Goal: Download file/media

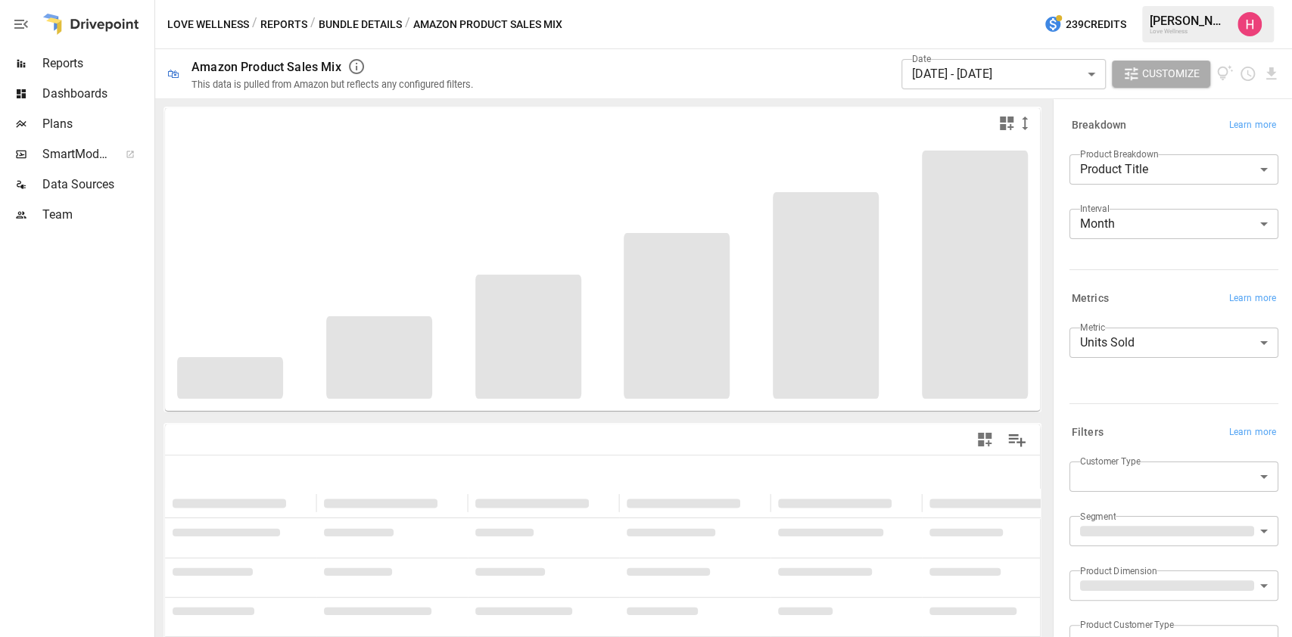
click at [282, 21] on button "Reports" at bounding box center [283, 24] width 47 height 19
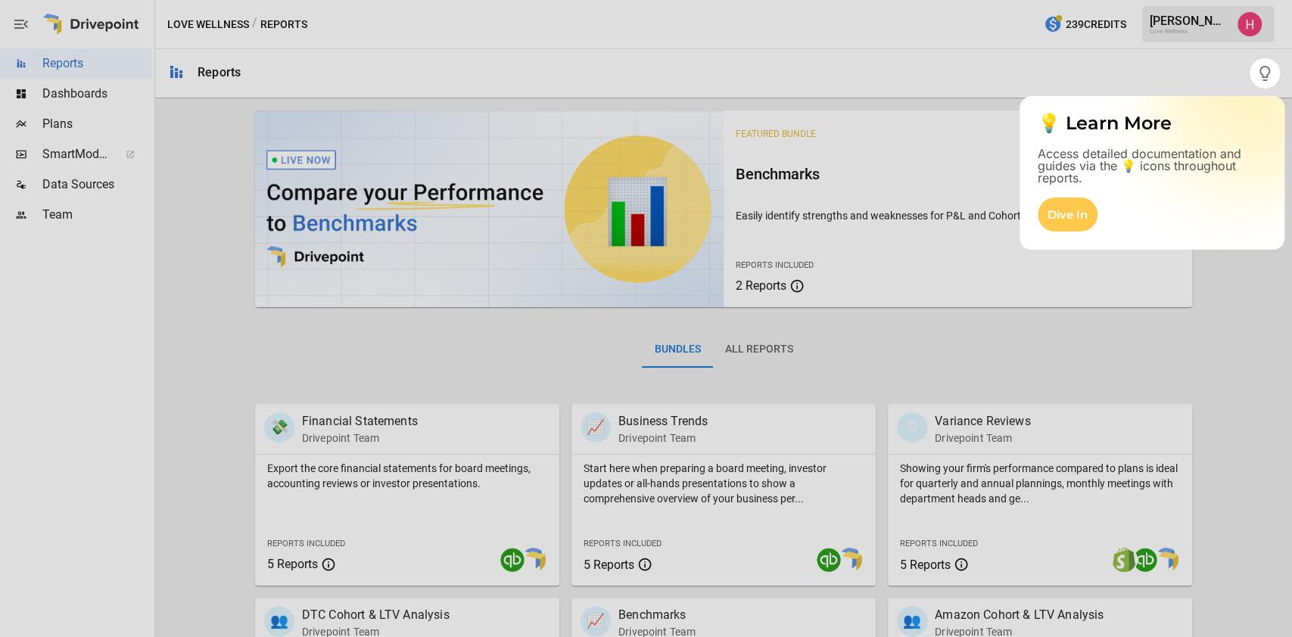
click at [384, 421] on div at bounding box center [646, 363] width 1292 height 549
click at [390, 437] on div at bounding box center [646, 363] width 1292 height 549
click at [1077, 222] on div "Dive In" at bounding box center [1067, 214] width 60 height 34
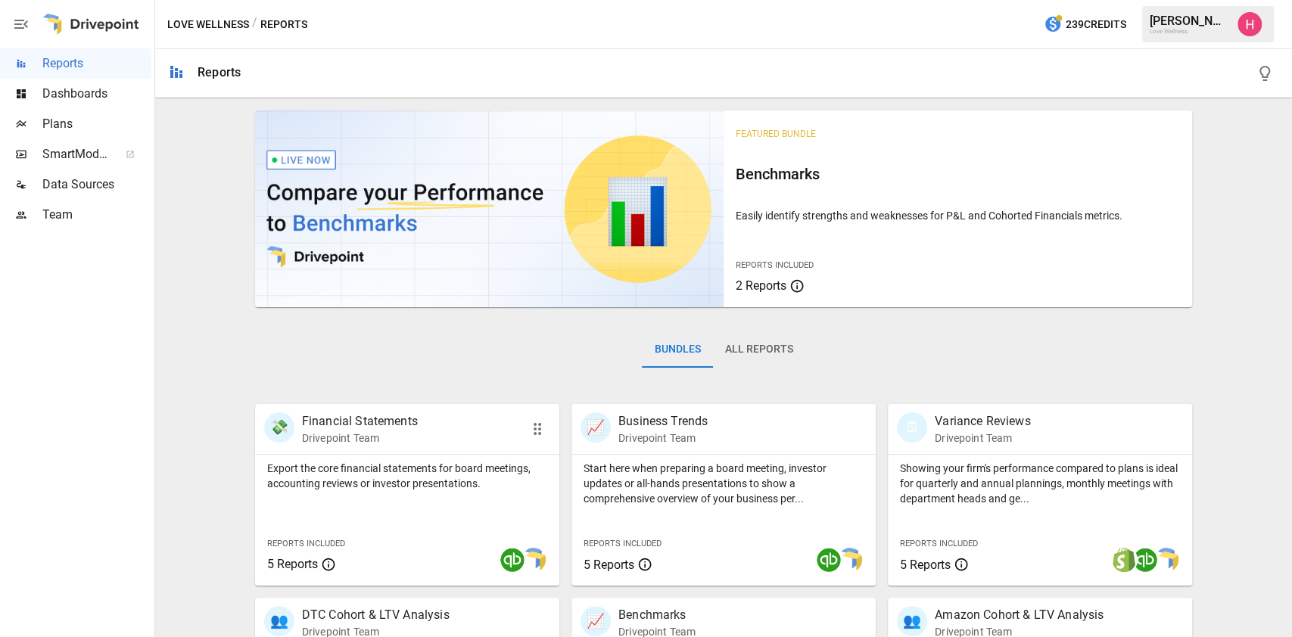
click at [447, 488] on p "Export the core financial statements for board meetings, accounting reviews or …" at bounding box center [407, 476] width 280 height 30
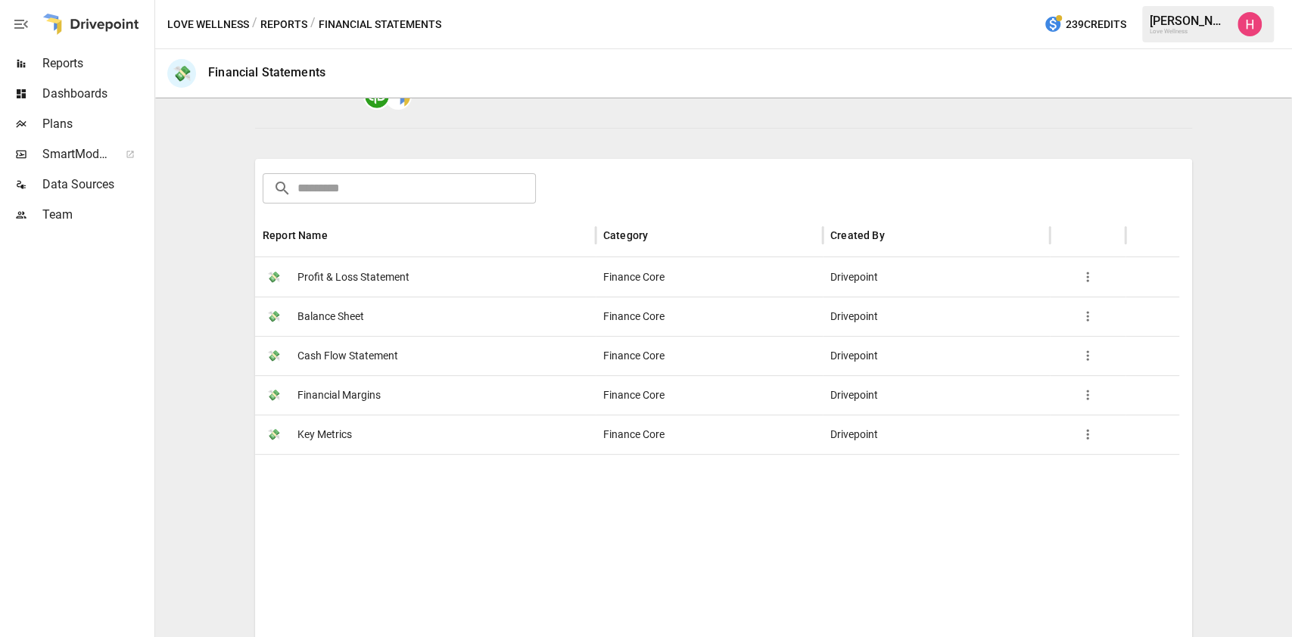
scroll to position [169, 0]
click at [375, 272] on span "Profit & Loss Statement" at bounding box center [353, 276] width 112 height 39
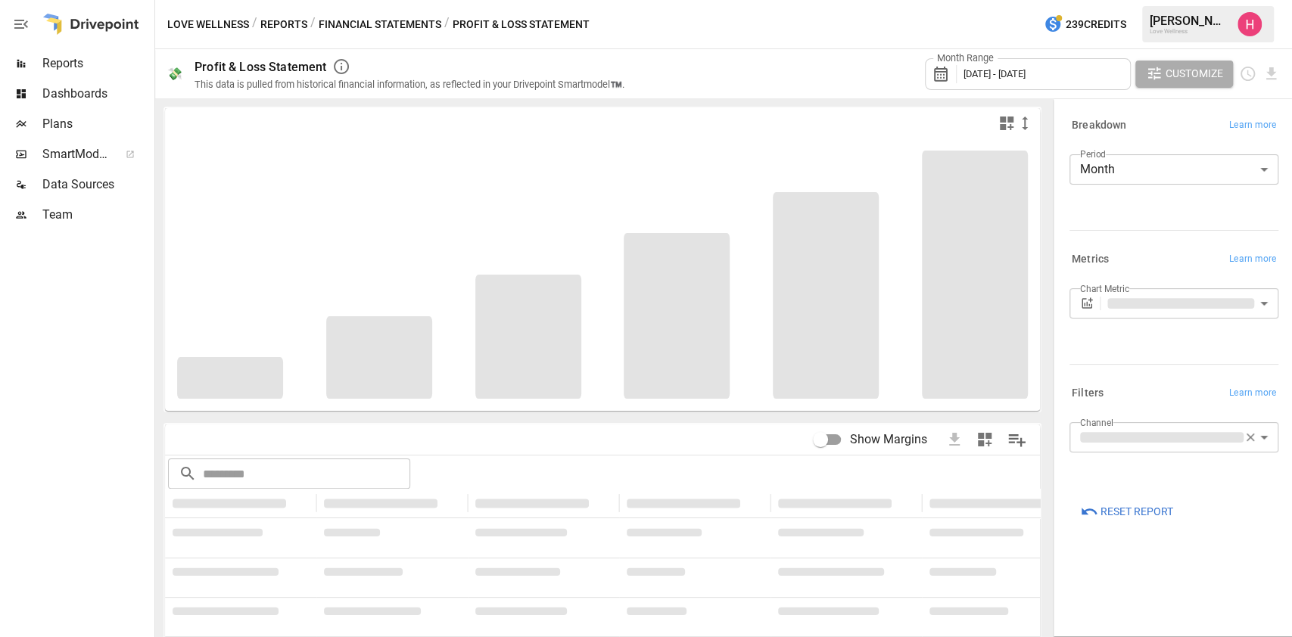
click at [1178, 453] on div "**********" at bounding box center [1170, 440] width 215 height 48
click at [1180, 0] on body "**********" at bounding box center [646, 0] width 1292 height 0
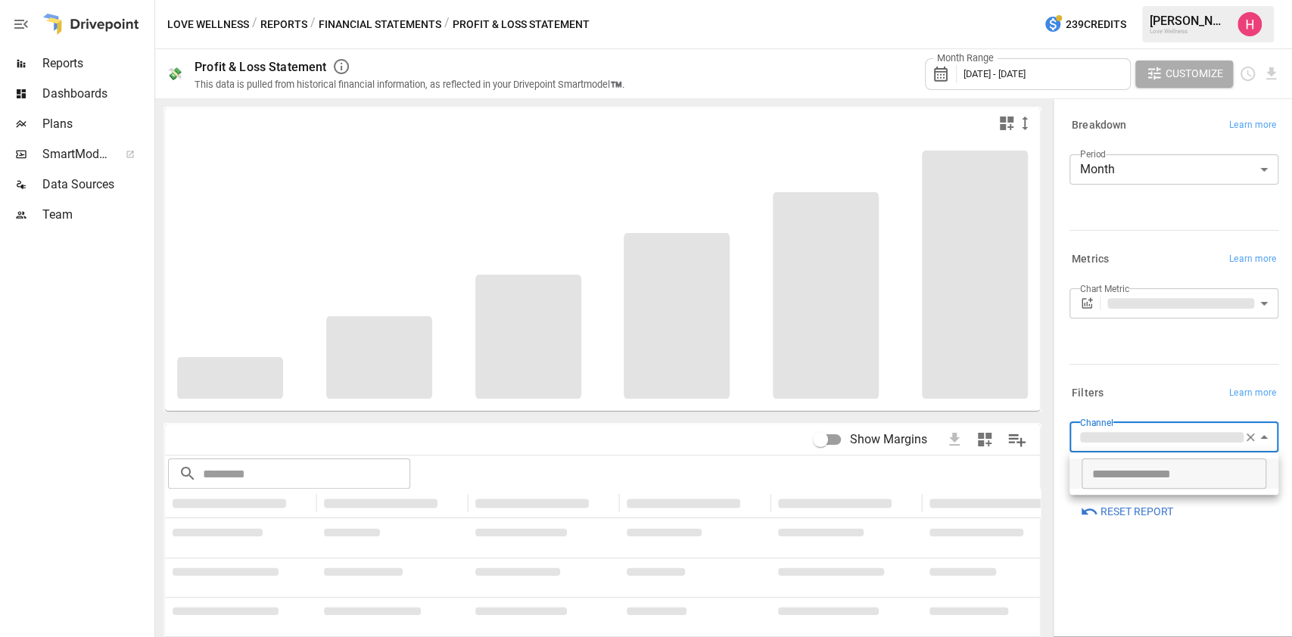
click at [1190, 468] on input "text" at bounding box center [1173, 473] width 185 height 30
type input "**********"
type input "******"
click at [1257, 431] on div at bounding box center [646, 318] width 1292 height 637
click at [1246, 439] on icon "button" at bounding box center [1250, 438] width 14 height 14
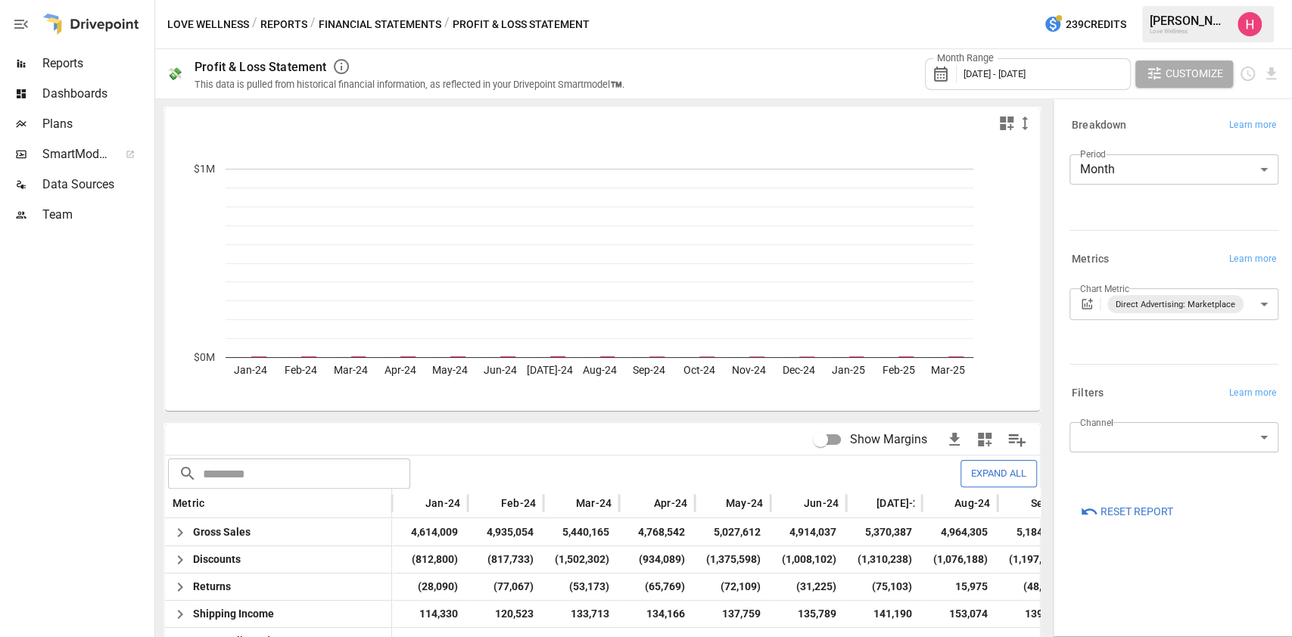
click at [1161, 0] on body "Reports Dashboards Plans SmartModel ™ Data Sources Team Love Wellness / Reports…" at bounding box center [646, 0] width 1292 height 0
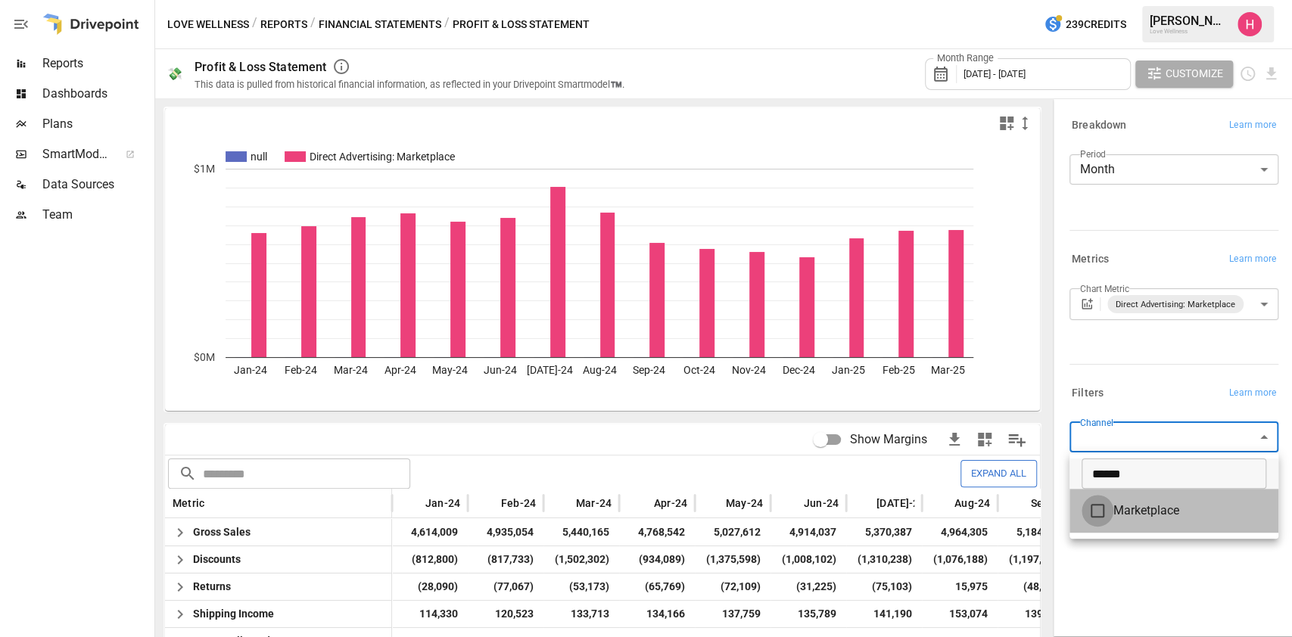
type input "**********"
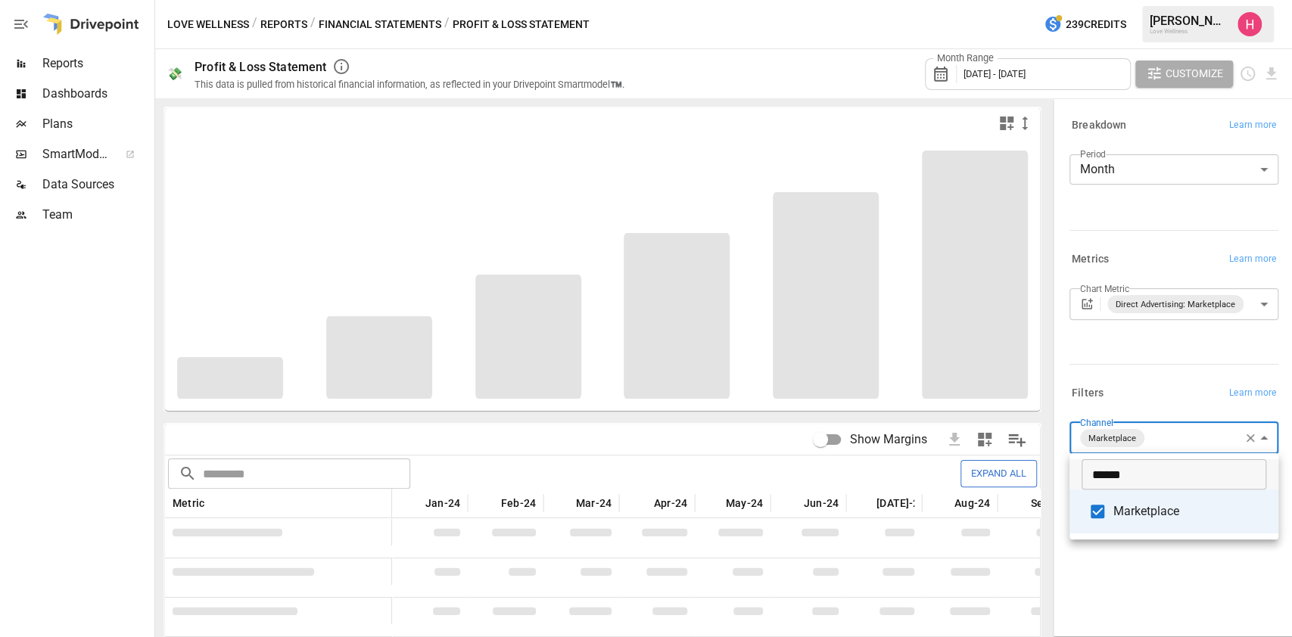
click at [1270, 307] on div at bounding box center [646, 318] width 1292 height 637
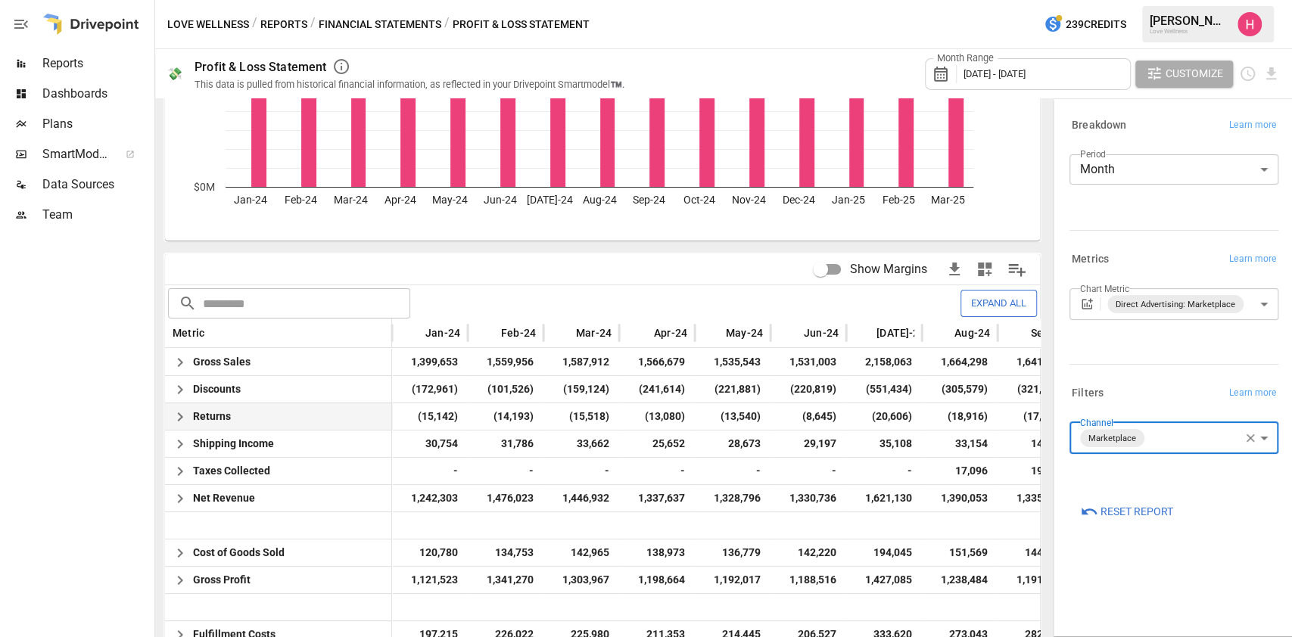
scroll to position [171, 0]
click at [938, 72] on icon at bounding box center [944, 74] width 26 height 18
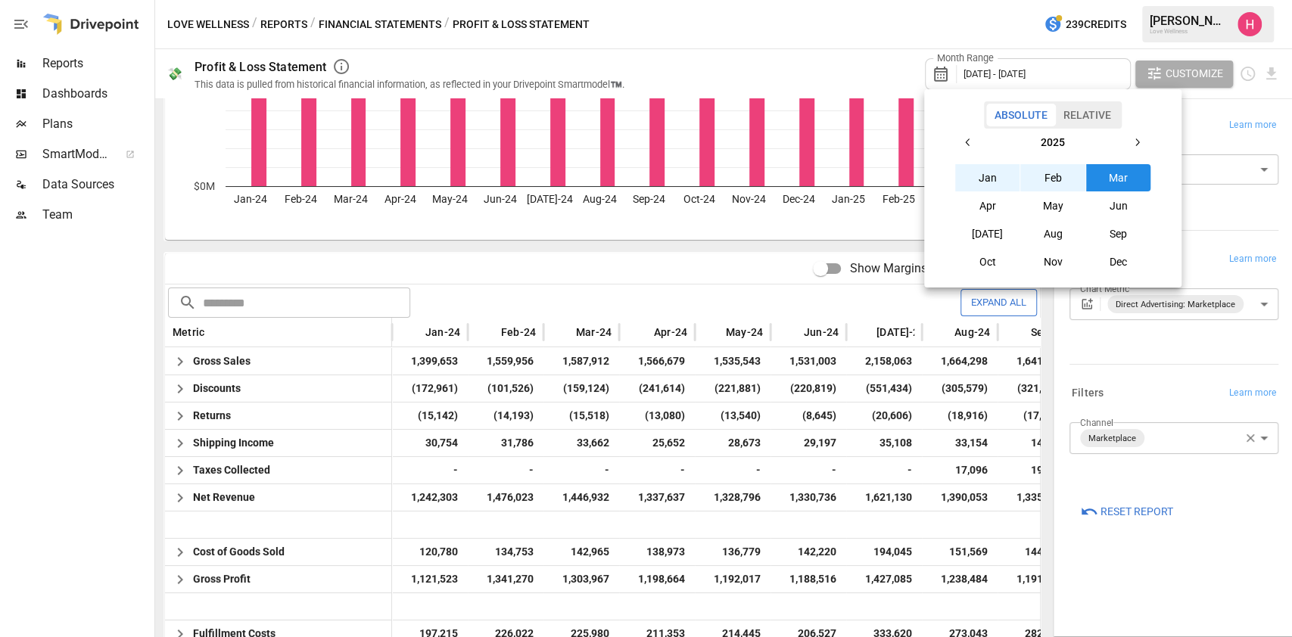
click at [958, 133] on button "button" at bounding box center [967, 142] width 27 height 27
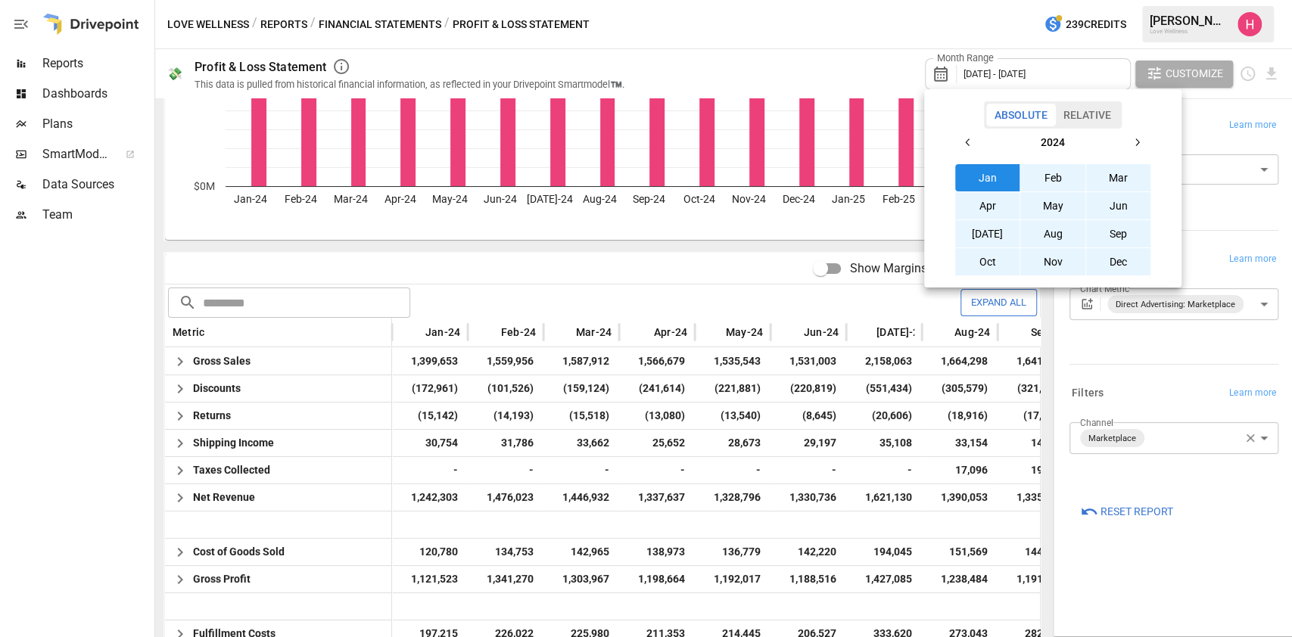
click at [958, 133] on button "button" at bounding box center [967, 142] width 27 height 27
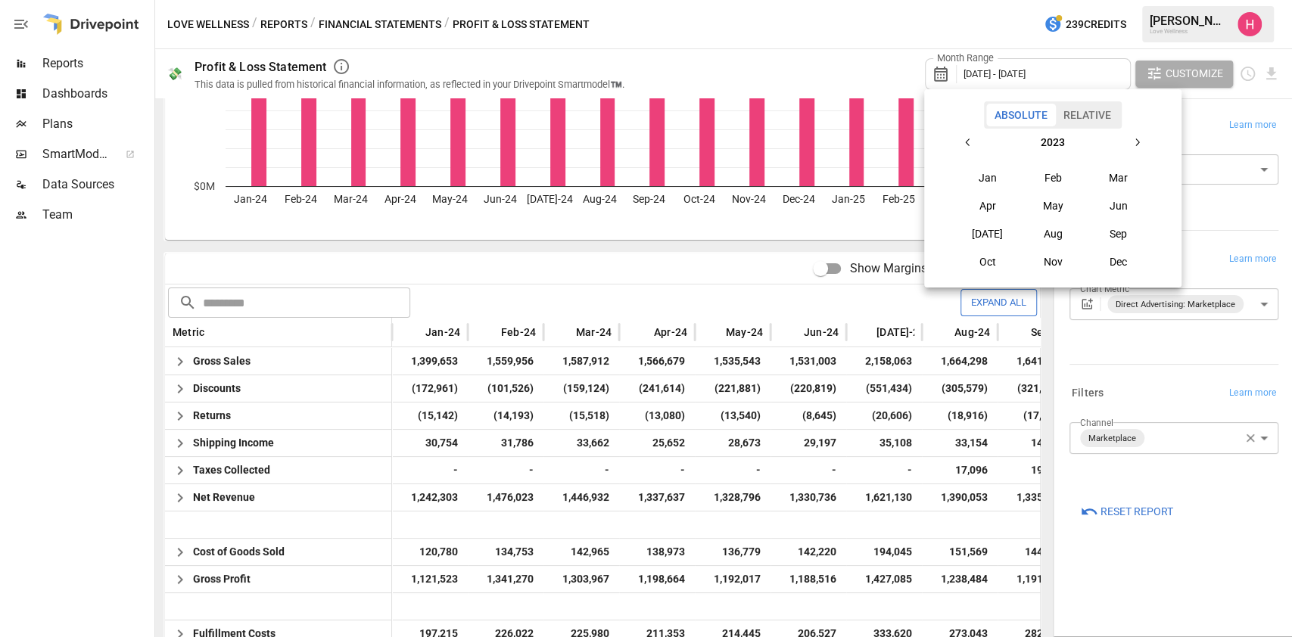
click at [958, 133] on button "button" at bounding box center [967, 142] width 27 height 27
click at [1128, 135] on button "button" at bounding box center [1136, 142] width 27 height 27
click at [962, 184] on button "Jan" at bounding box center [987, 177] width 65 height 27
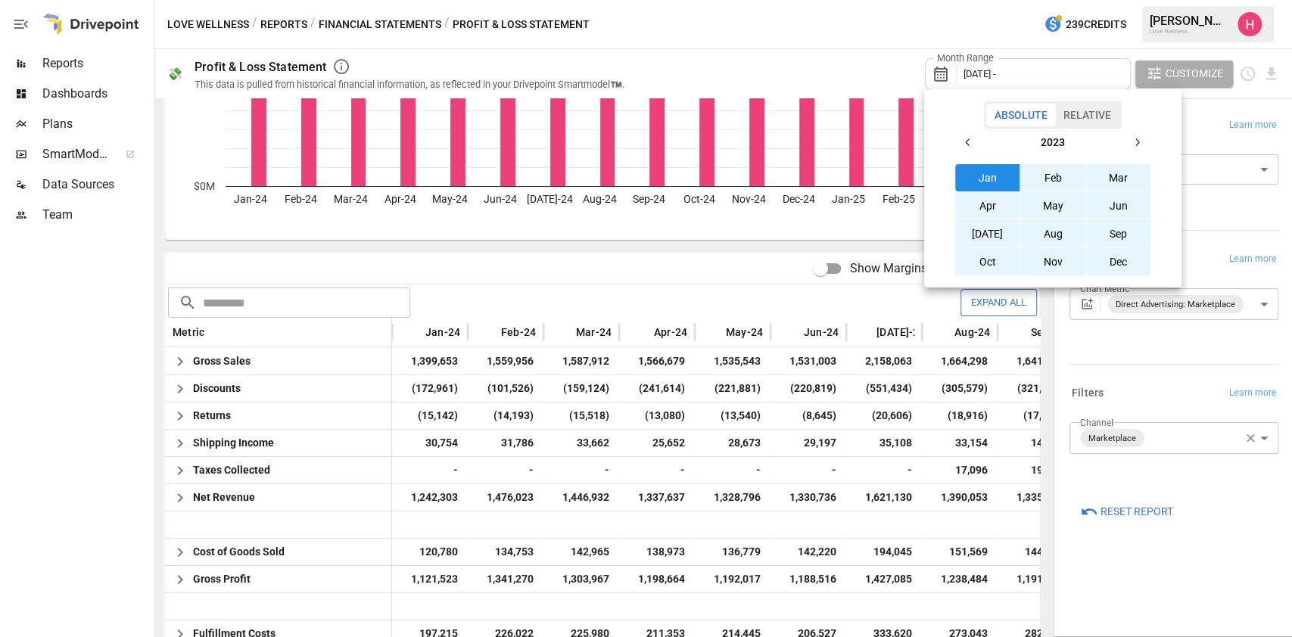
click at [1111, 251] on button "Dec" at bounding box center [1118, 261] width 65 height 27
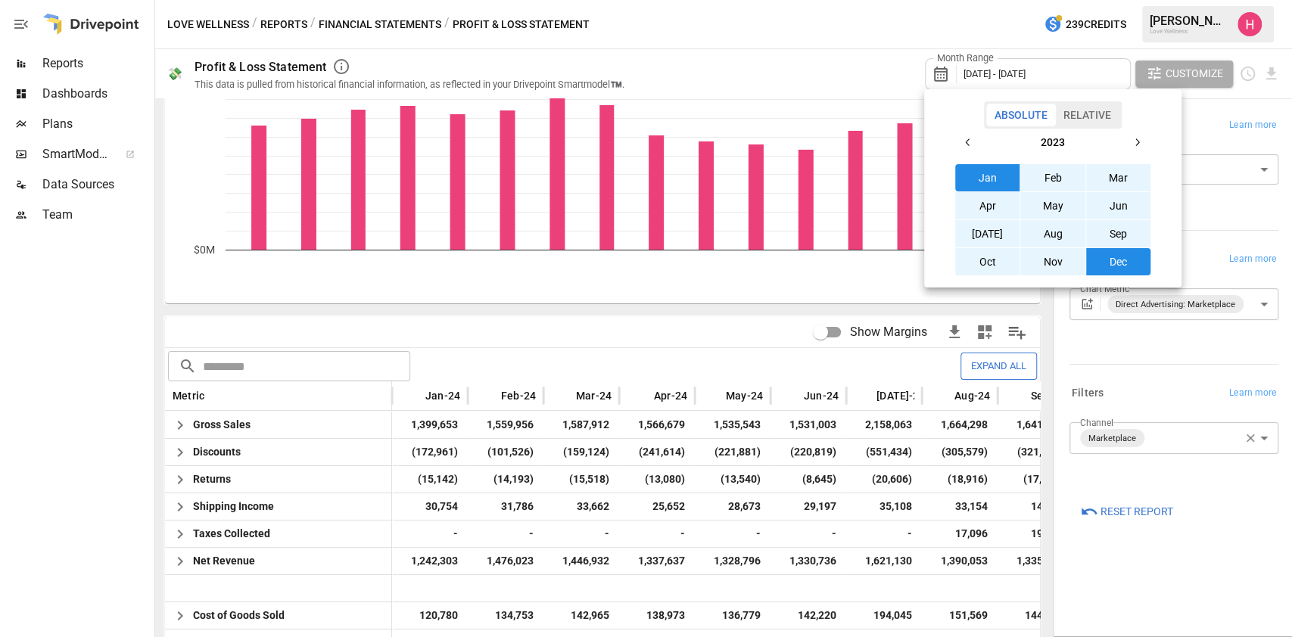
scroll to position [99, 0]
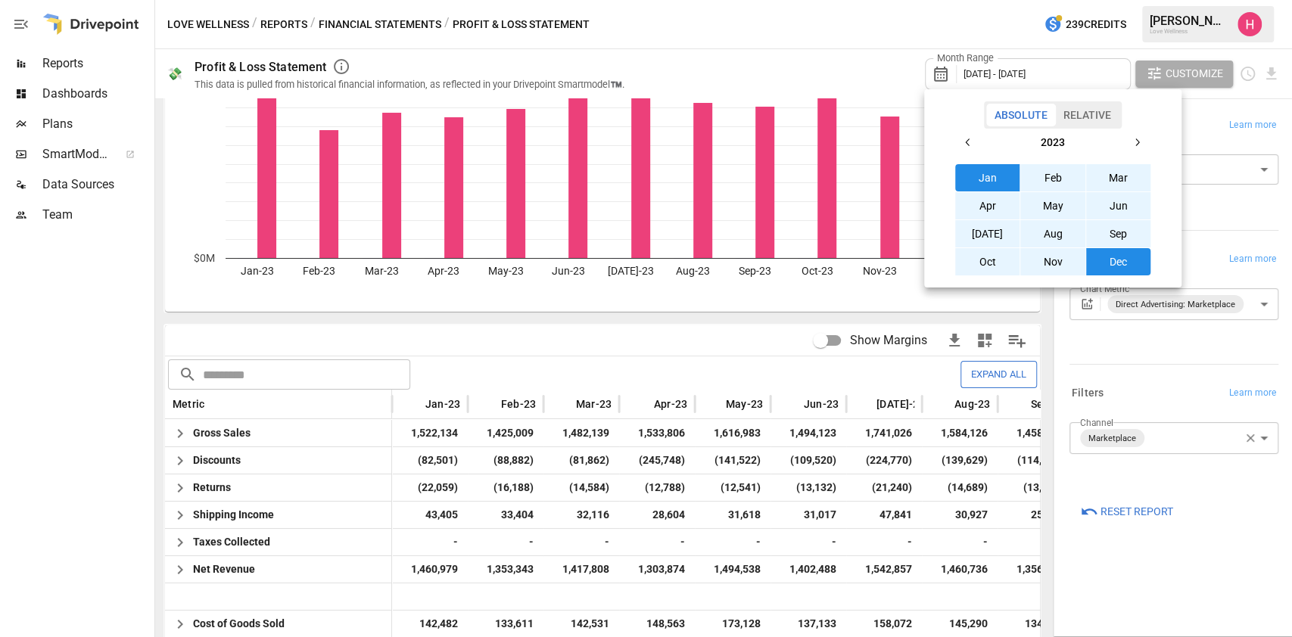
click at [761, 38] on div at bounding box center [646, 318] width 1292 height 637
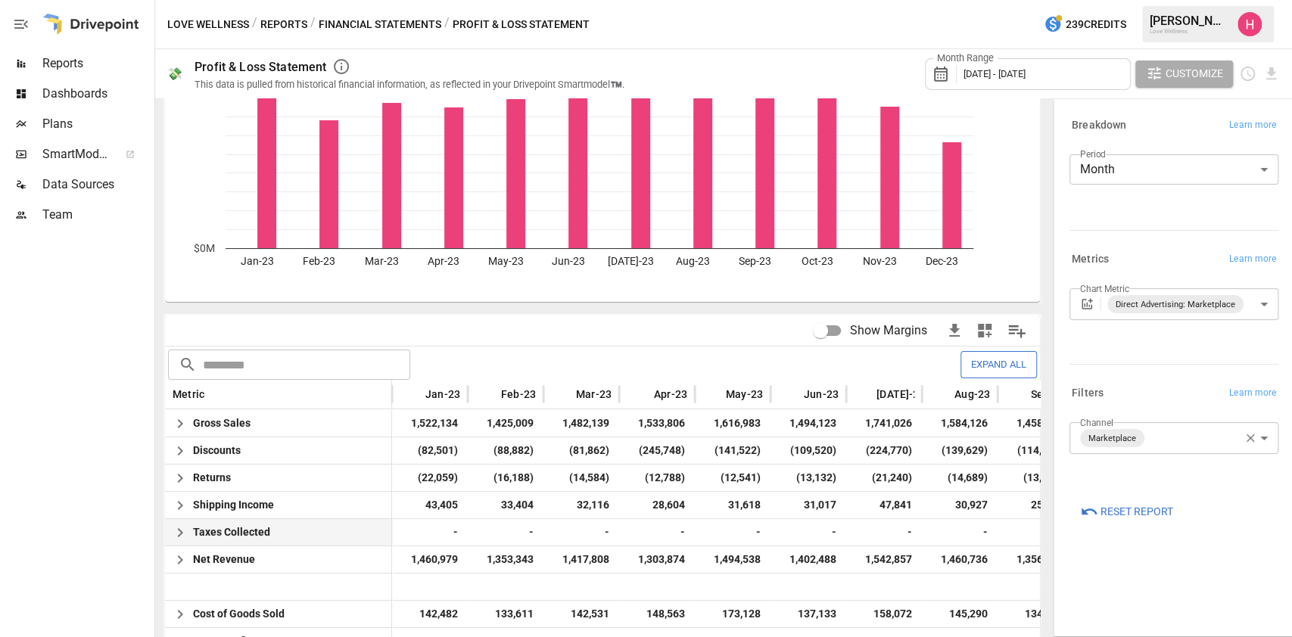
scroll to position [111, 0]
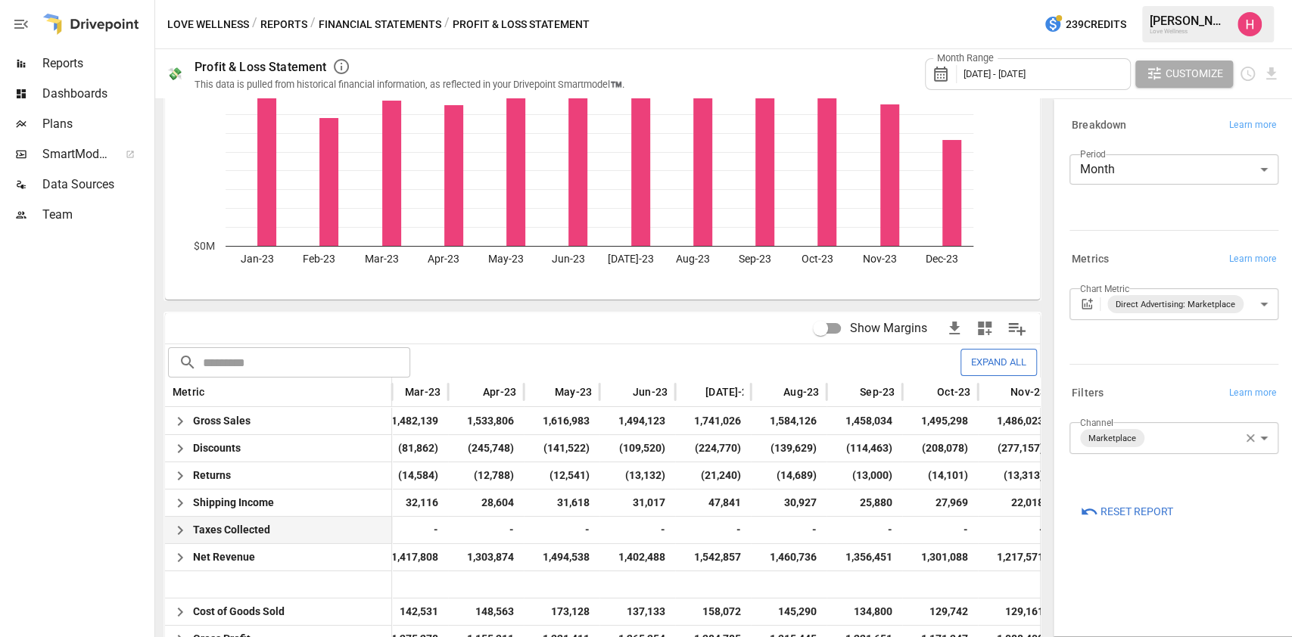
click at [664, 528] on span "-" at bounding box center [662, 530] width 9 height 26
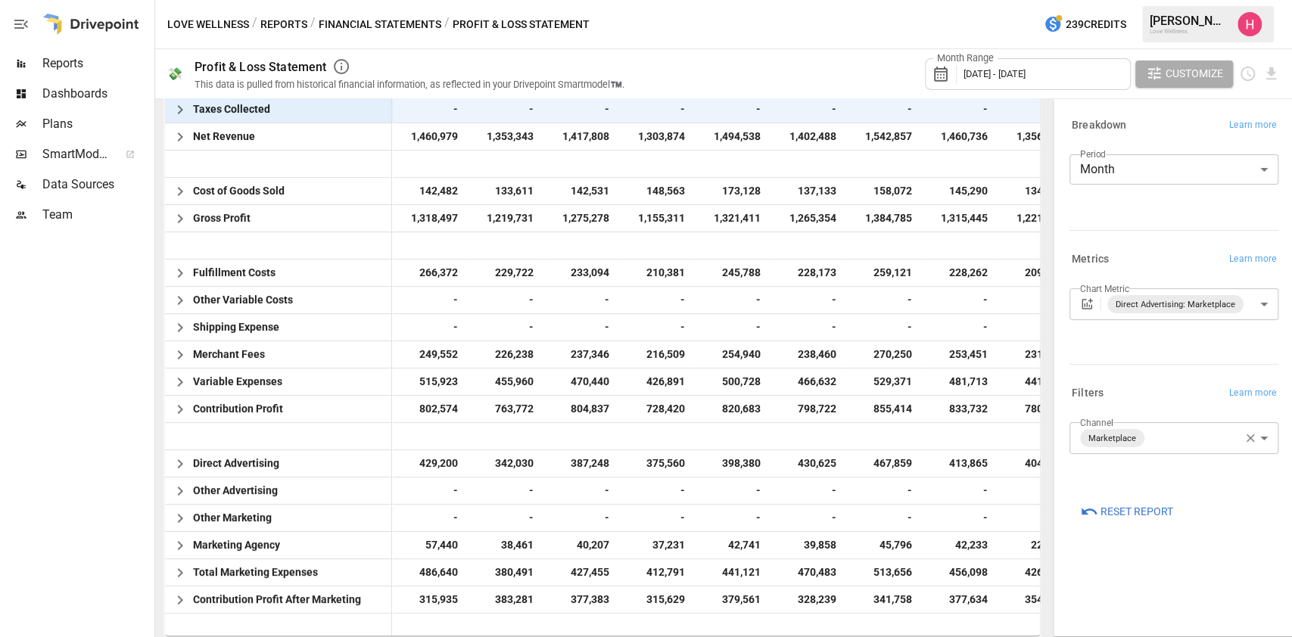
scroll to position [532, 0]
click at [182, 542] on icon "button" at bounding box center [180, 545] width 18 height 18
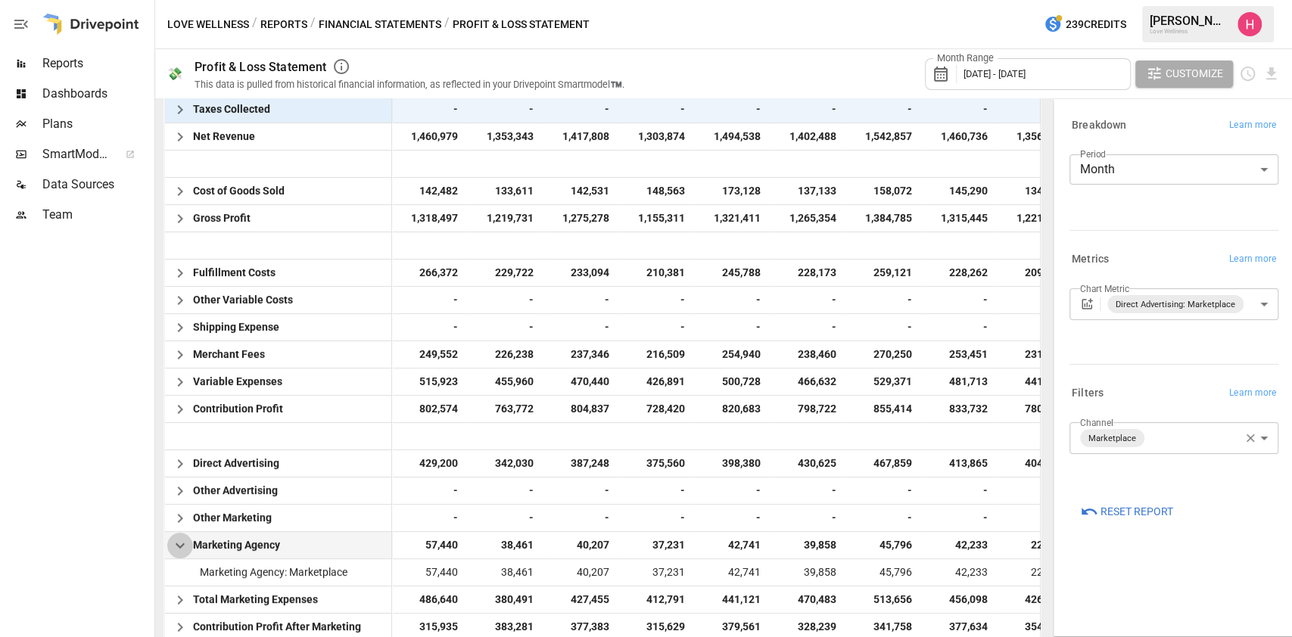
click at [182, 542] on icon "button" at bounding box center [180, 545] width 18 height 18
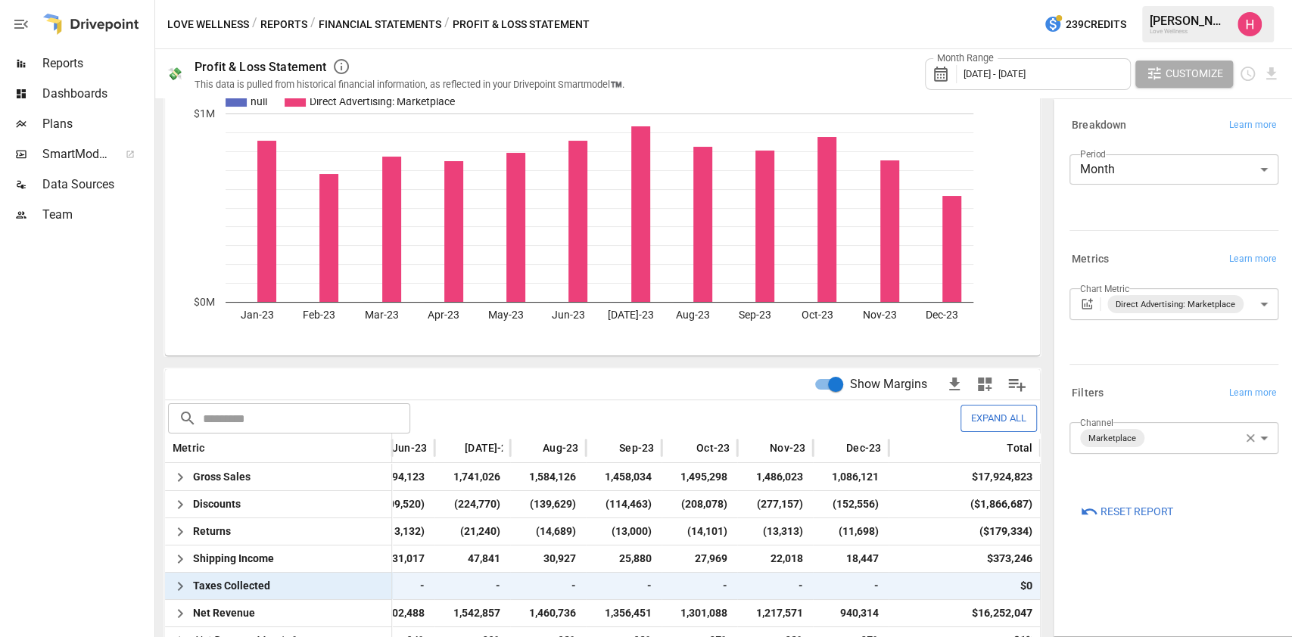
scroll to position [45, 0]
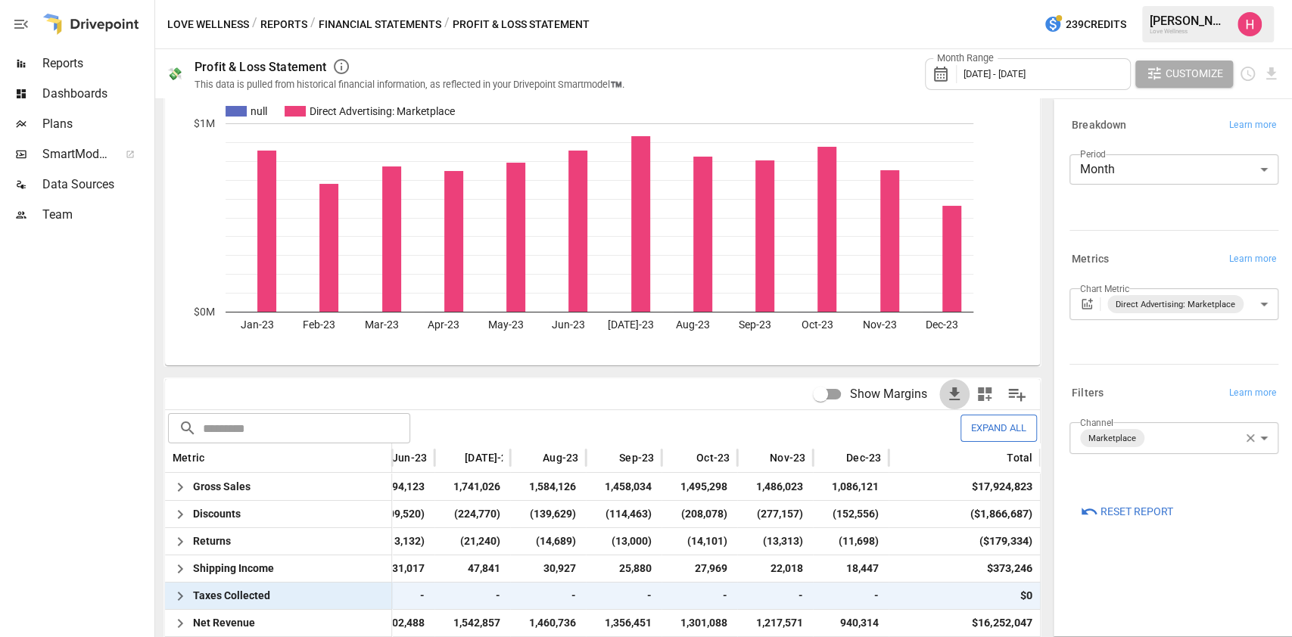
click at [949, 390] on icon "button" at bounding box center [954, 393] width 11 height 13
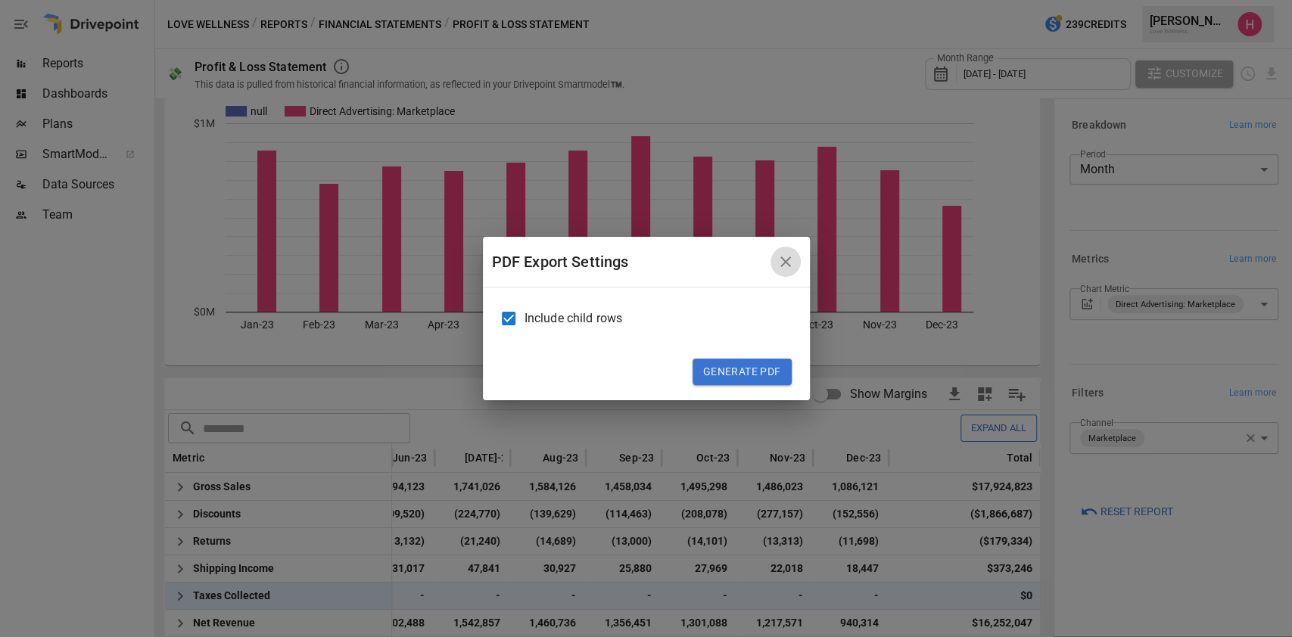
click at [782, 263] on icon "button" at bounding box center [785, 261] width 11 height 11
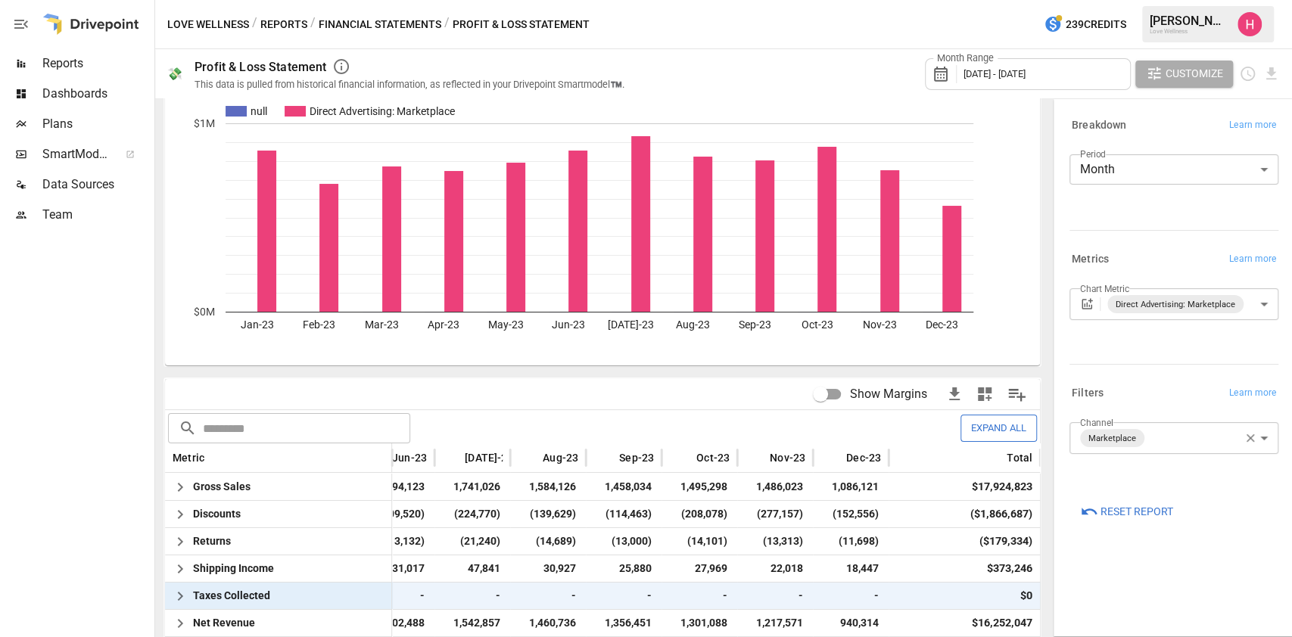
click at [1273, 82] on div "Month Range [DATE] - [DATE] Customize" at bounding box center [1102, 73] width 355 height 49
click at [1267, 70] on icon "Download report" at bounding box center [1270, 73] width 17 height 17
click at [1186, 141] on li "Download as CSV" at bounding box center [1220, 134] width 120 height 30
